Goal: Transaction & Acquisition: Purchase product/service

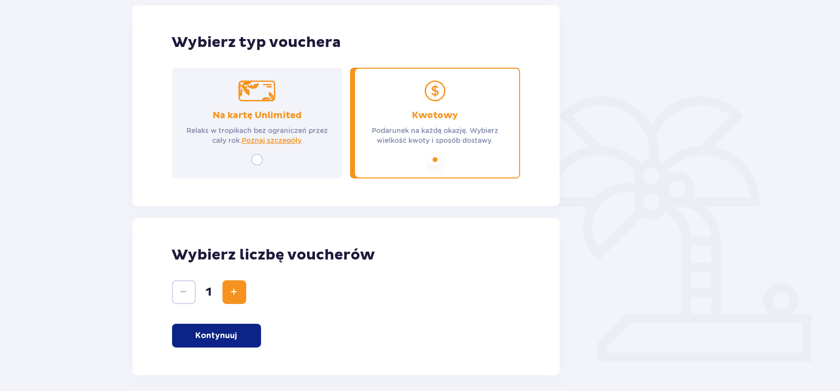
scroll to position [192, 0]
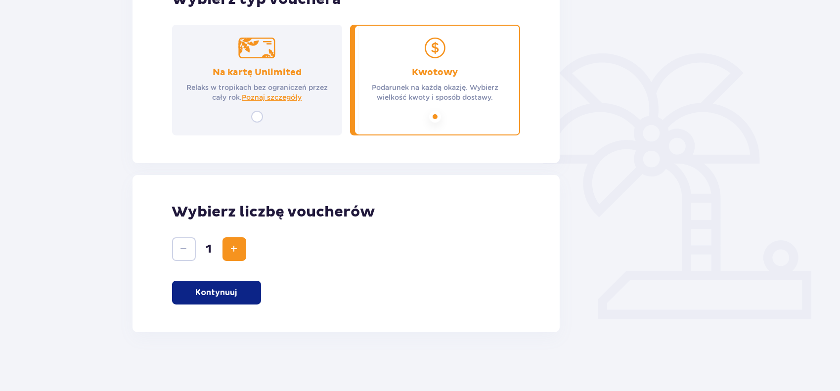
click at [222, 292] on p "Kontynuuj" at bounding box center [217, 292] width 42 height 11
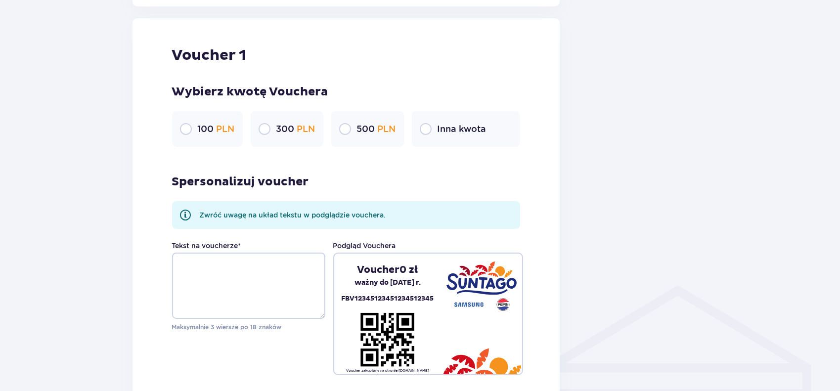
scroll to position [524, 0]
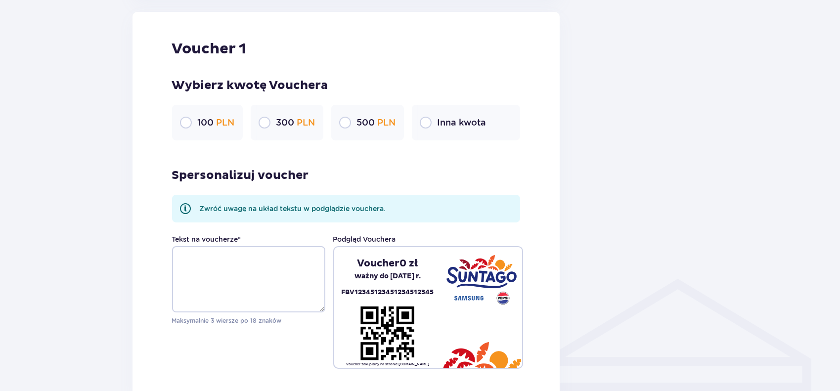
click at [428, 122] on input "radio" at bounding box center [426, 123] width 12 height 12
radio input "true"
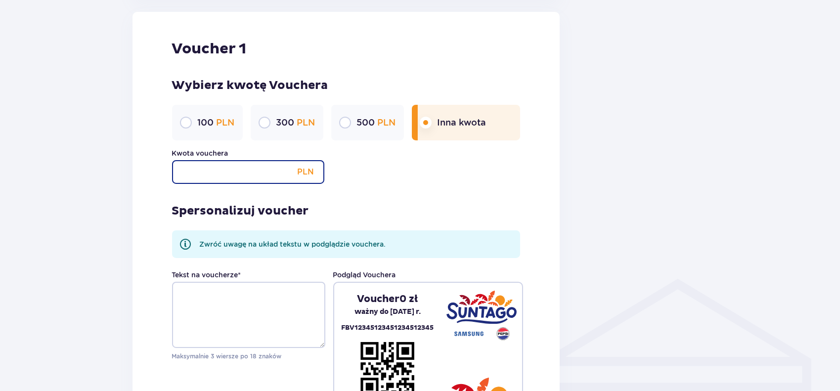
click at [250, 174] on input "Kwota vouchera" at bounding box center [248, 172] width 152 height 24
type input "400"
click at [405, 185] on div "Spersonalizuj voucher Zwróć uwagę na układ tekstu w podglądzie vouchera. Tekst …" at bounding box center [346, 294] width 349 height 221
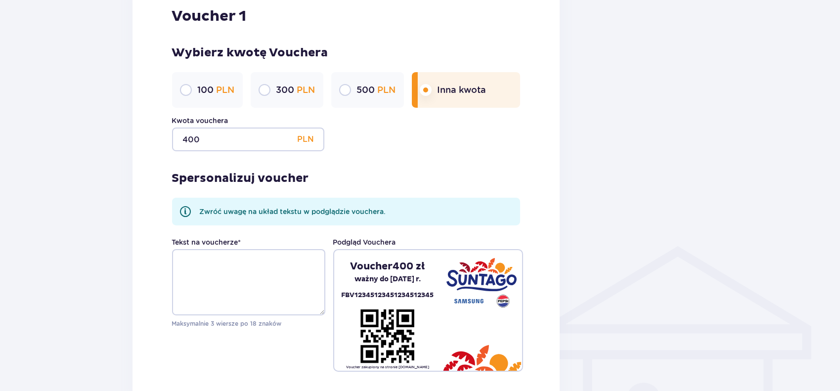
scroll to position [623, 0]
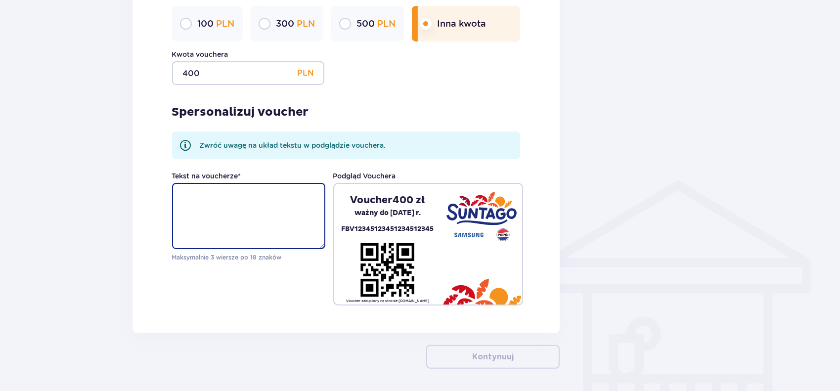
click at [205, 187] on textarea "Tekst na voucherze *" at bounding box center [248, 216] width 153 height 66
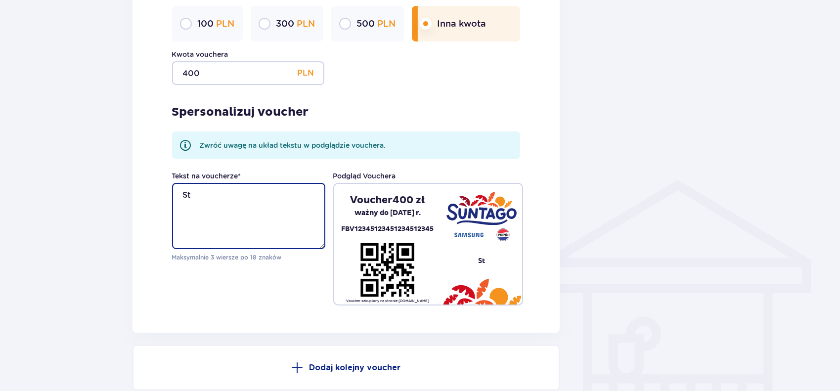
type textarea "S"
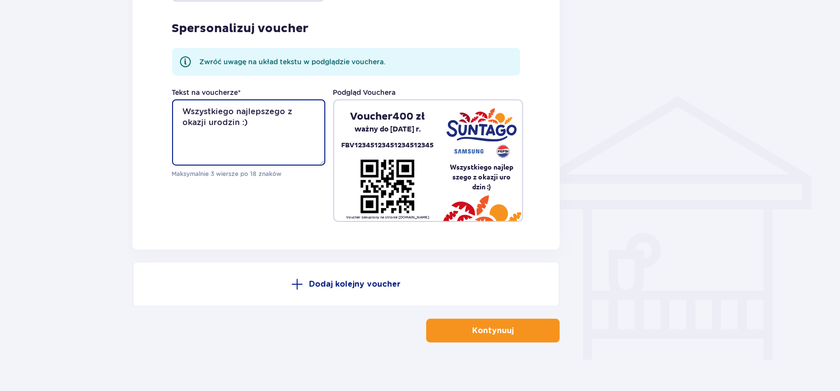
scroll to position [717, 0]
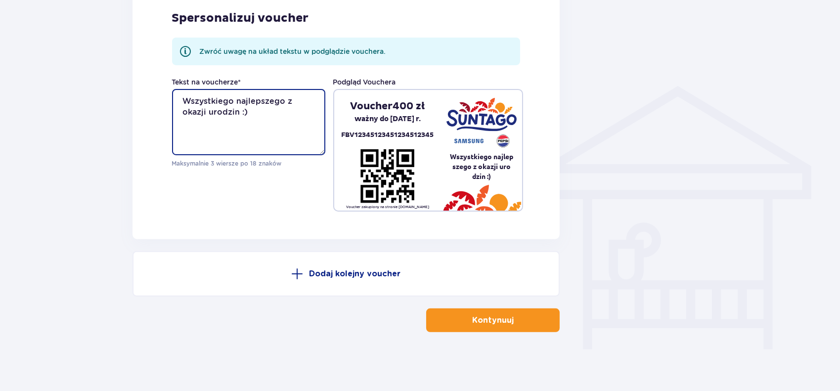
drag, startPoint x: 254, startPoint y: 112, endPoint x: 148, endPoint y: 90, distance: 107.9
click at [148, 90] on div "Voucher 1 Wybierz kwotę Vouchera 100 PLN 300 PLN 500 PLN Inna kwota Kwota vouch…" at bounding box center [347, 29] width 428 height 420
type textarea "Sto lat Marku :)"
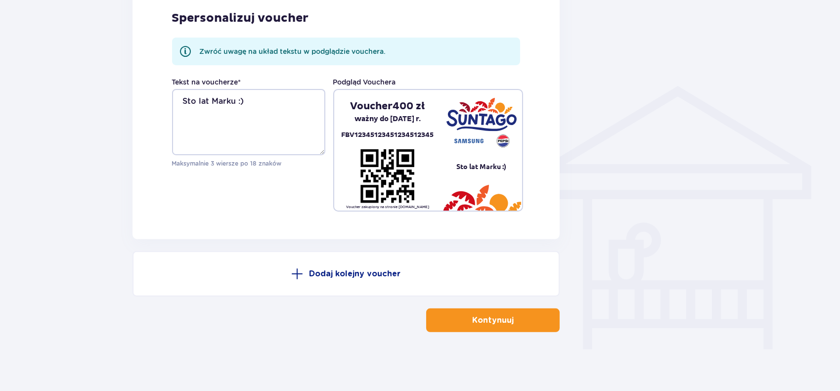
click at [519, 325] on span "button" at bounding box center [516, 321] width 12 height 12
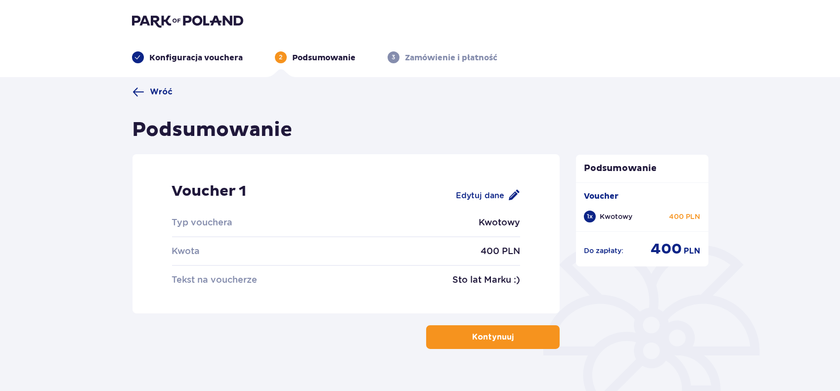
click at [503, 339] on p "Kontynuuj" at bounding box center [493, 337] width 42 height 11
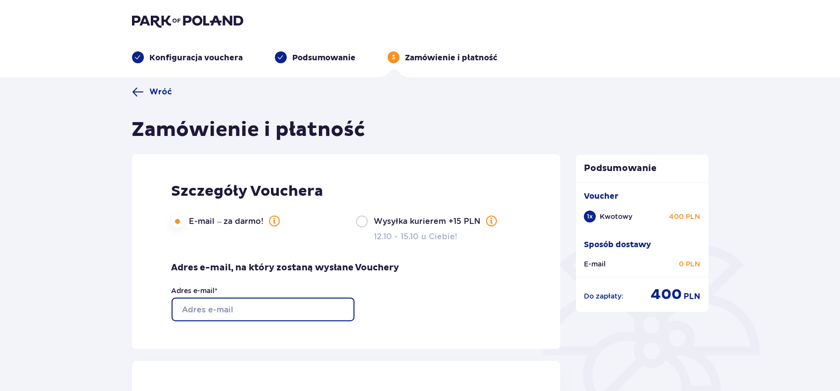
click at [249, 311] on input "Adres e-mail *" at bounding box center [263, 310] width 183 height 24
type input "[EMAIL_ADDRESS][DOMAIN_NAME]"
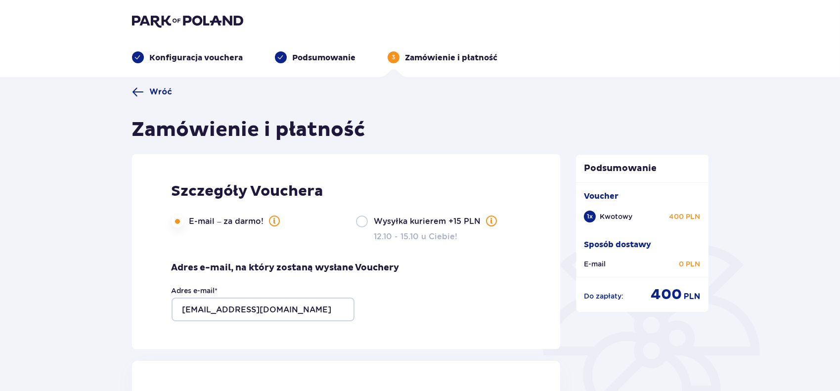
type input "Jarosław"
type input "Lis"
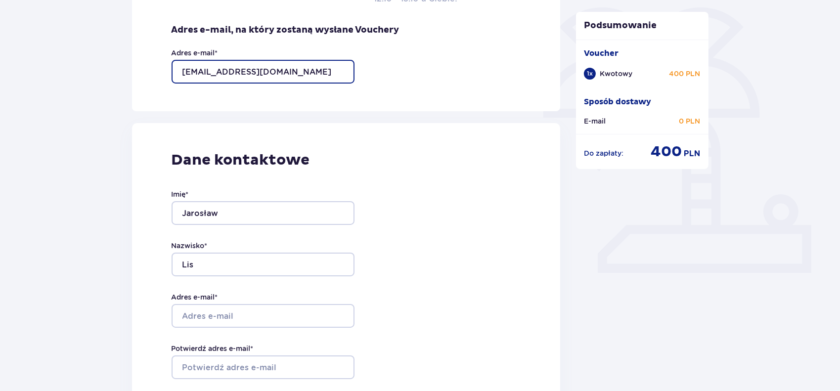
scroll to position [346, 0]
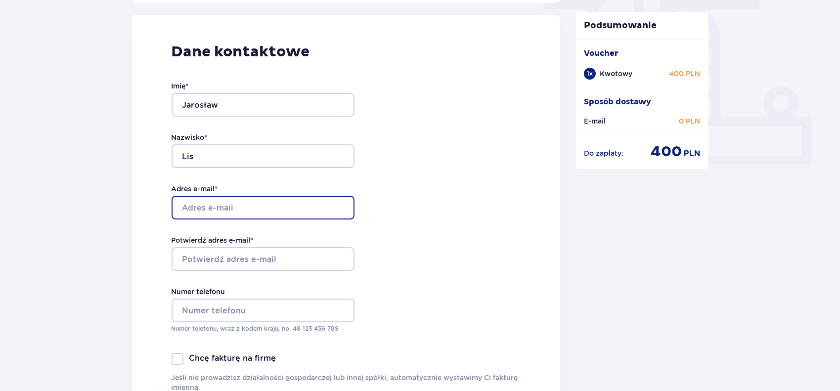
click at [260, 208] on input "Adres e-mail *" at bounding box center [263, 208] width 183 height 24
type input "[EMAIL_ADDRESS][DOMAIN_NAME]"
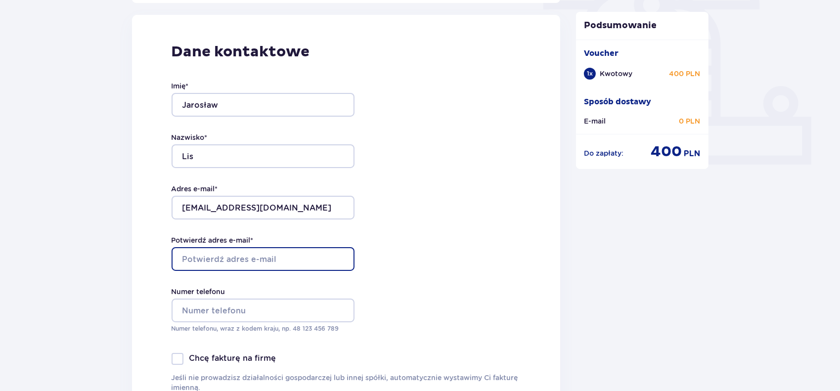
type input "[EMAIL_ADDRESS][DOMAIN_NAME]"
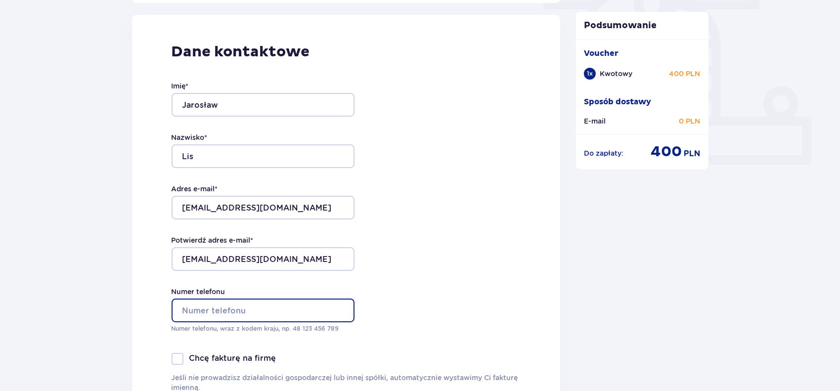
type input "502117410"
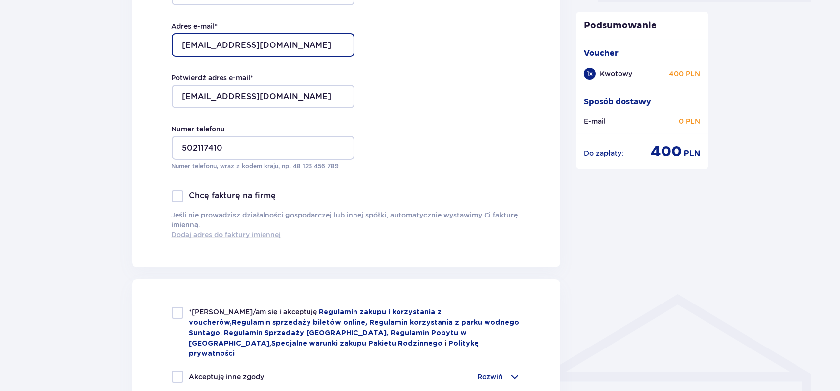
scroll to position [593, 0]
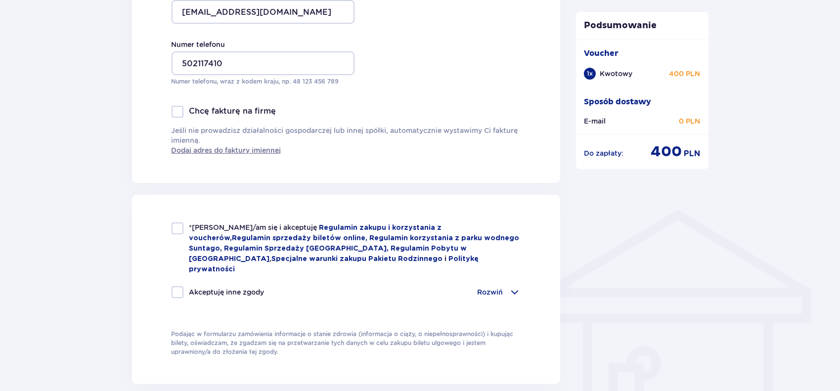
click at [178, 229] on div at bounding box center [178, 229] width 12 height 12
checkbox input "true"
click at [176, 286] on div at bounding box center [178, 292] width 12 height 12
checkbox input "true"
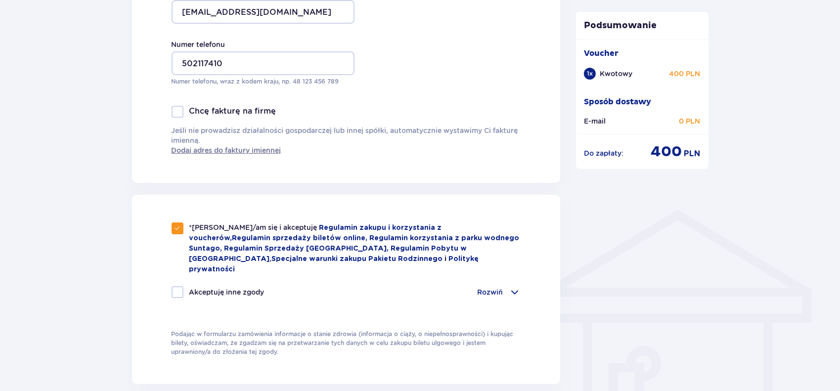
checkbox input "true"
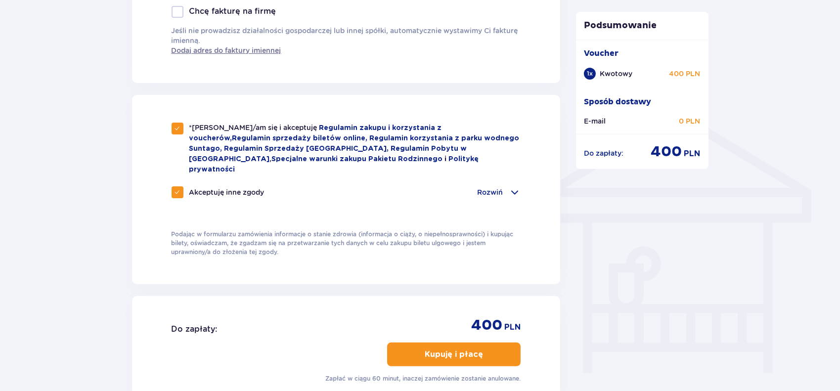
scroll to position [742, 0]
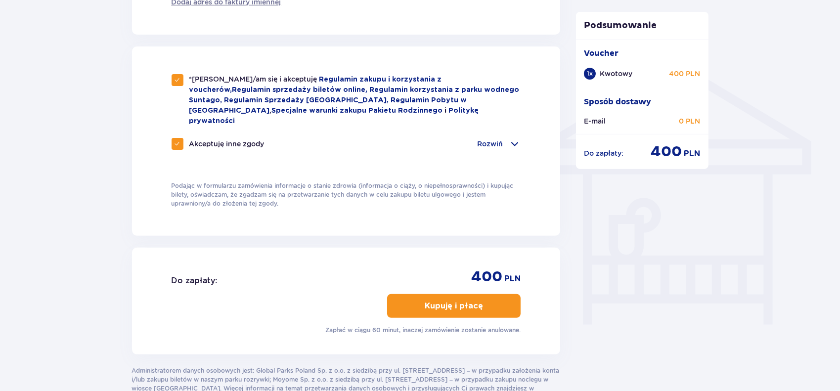
click at [482, 300] on span "button" at bounding box center [485, 306] width 12 height 12
